Goal: Task Accomplishment & Management: Use online tool/utility

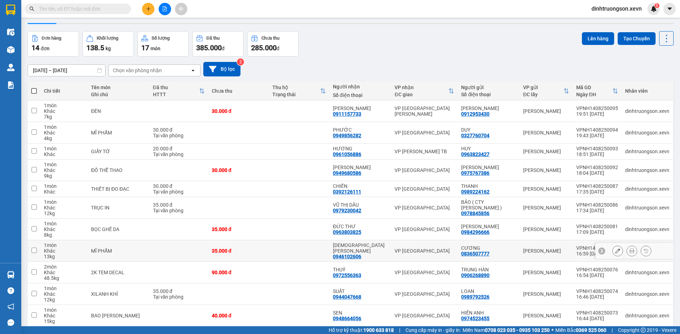
scroll to position [107, 0]
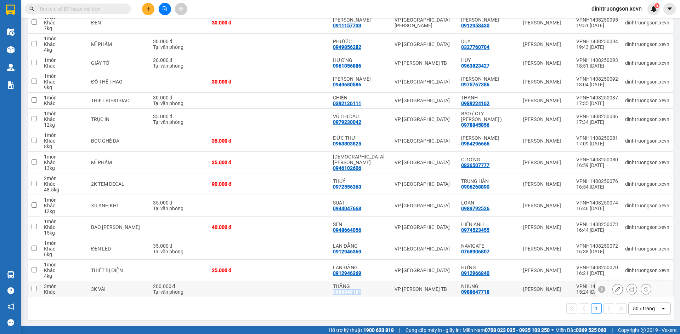
drag, startPoint x: 372, startPoint y: 296, endPoint x: 341, endPoint y: 294, distance: 30.9
click at [336, 293] on td "THẮNG 0966849181" at bounding box center [360, 289] width 62 height 16
checkbox input "true"
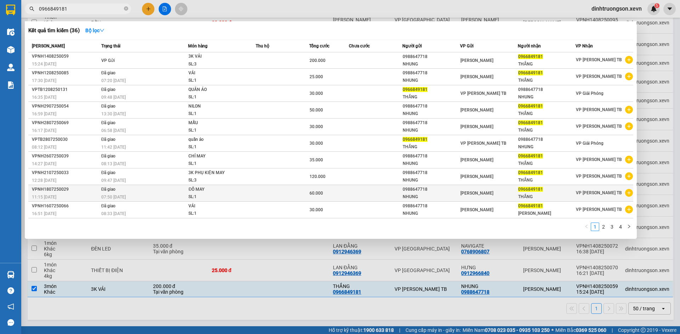
type input "0966849181"
click at [297, 193] on td at bounding box center [282, 193] width 53 height 17
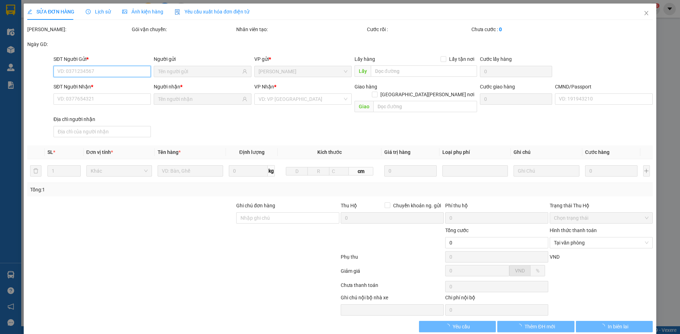
type input "0988647718"
type input "0966849181"
type input "CC"
type input "60.000"
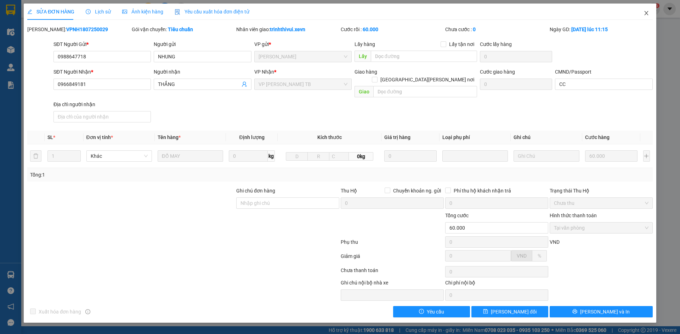
click at [649, 13] on icon "close" at bounding box center [646, 13] width 6 height 6
